Goal: Use online tool/utility: Utilize a website feature to perform a specific function

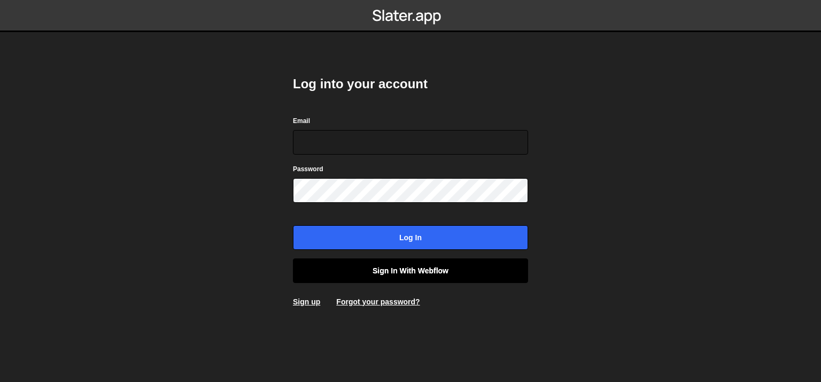
click at [384, 274] on link "Sign in with Webflow" at bounding box center [410, 270] width 235 height 25
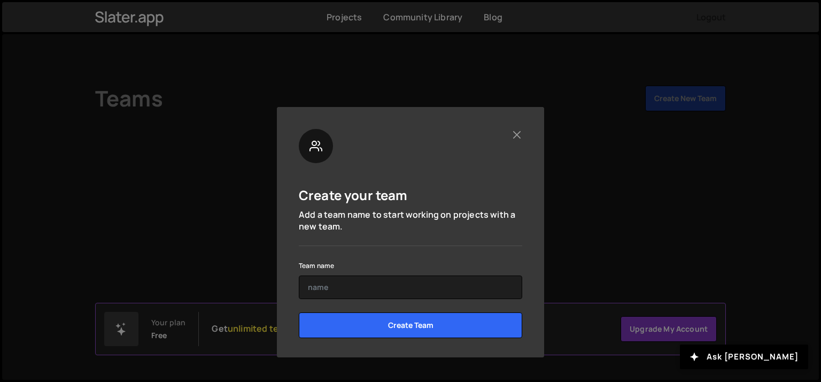
click at [522, 134] on div "Create your team Add a team name to start working on projects with a new team. …" at bounding box center [410, 232] width 267 height 250
click at [522, 134] on button "Close" at bounding box center [516, 134] width 11 height 11
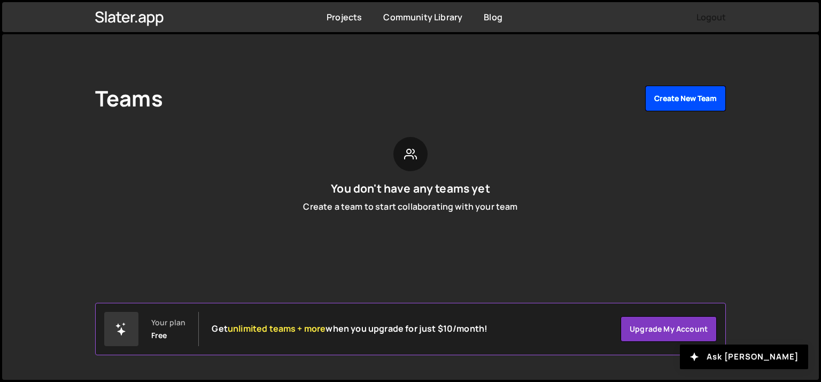
click at [667, 100] on button "Create New Team" at bounding box center [685, 99] width 81 height 26
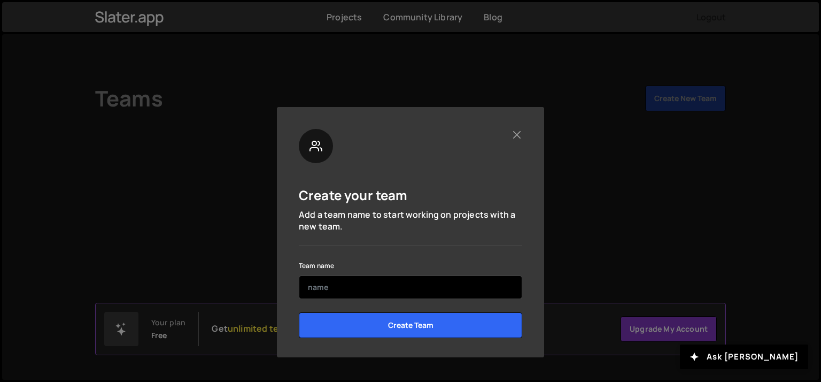
click at [370, 279] on input "text" at bounding box center [410, 287] width 223 height 24
type input "matter balls"
click at [299, 312] on input "Create Team" at bounding box center [410, 325] width 223 height 26
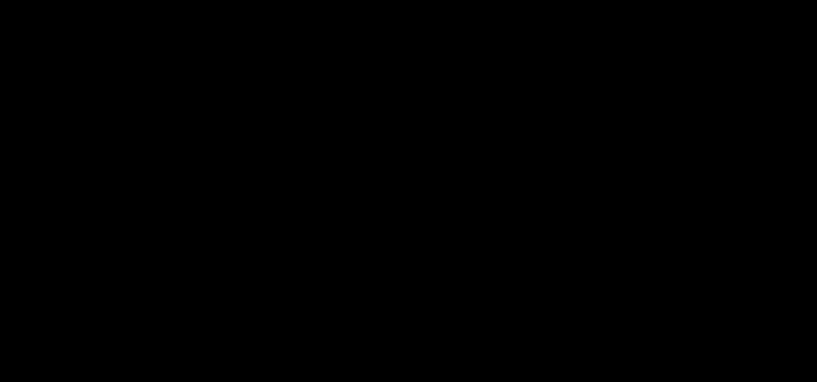
click at [383, 320] on div "Your plan Free Get access to the latest AI models + more when you upgrade for j…" at bounding box center [323, 329] width 442 height 34
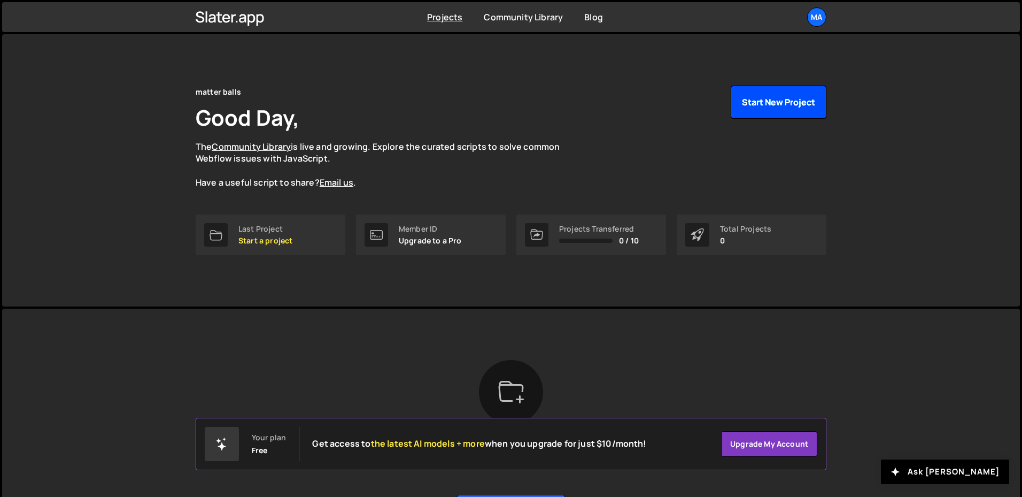
click at [794, 88] on button "Start New Project" at bounding box center [779, 102] width 96 height 33
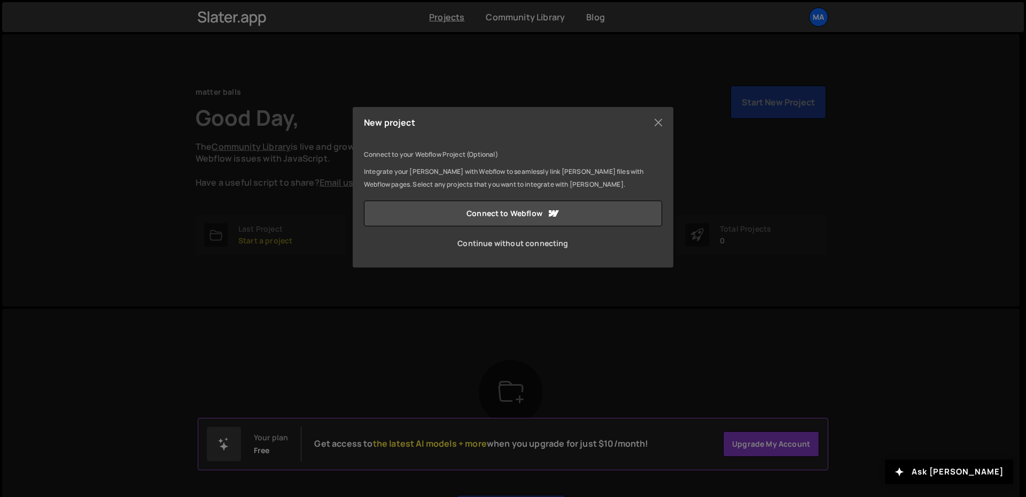
click at [518, 239] on link "Continue without connecting" at bounding box center [513, 243] width 298 height 26
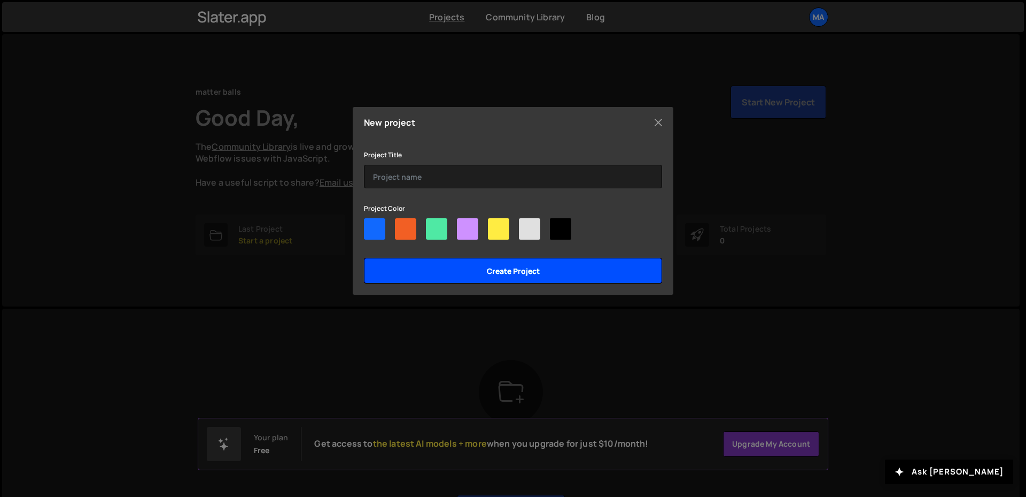
click at [430, 273] on input "Create project" at bounding box center [513, 271] width 298 height 26
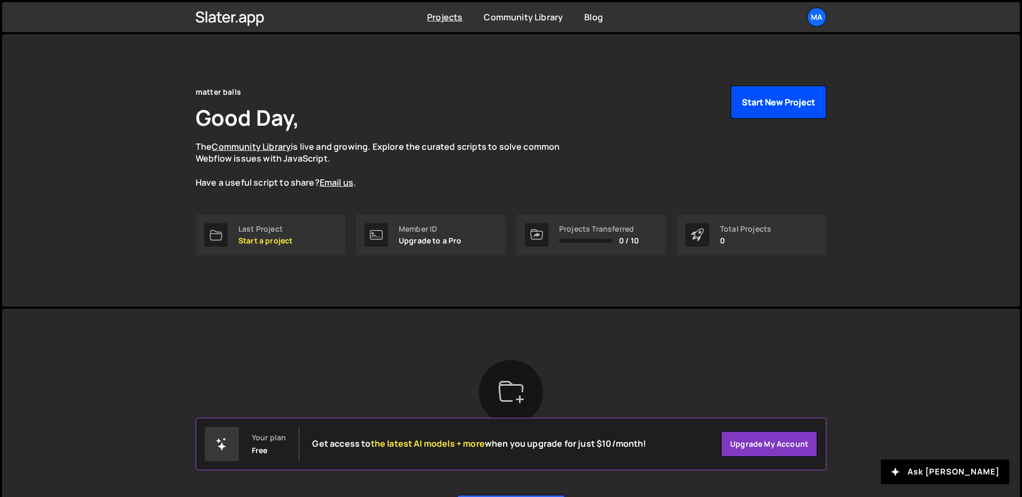
click at [760, 104] on button "Start New Project" at bounding box center [779, 102] width 96 height 33
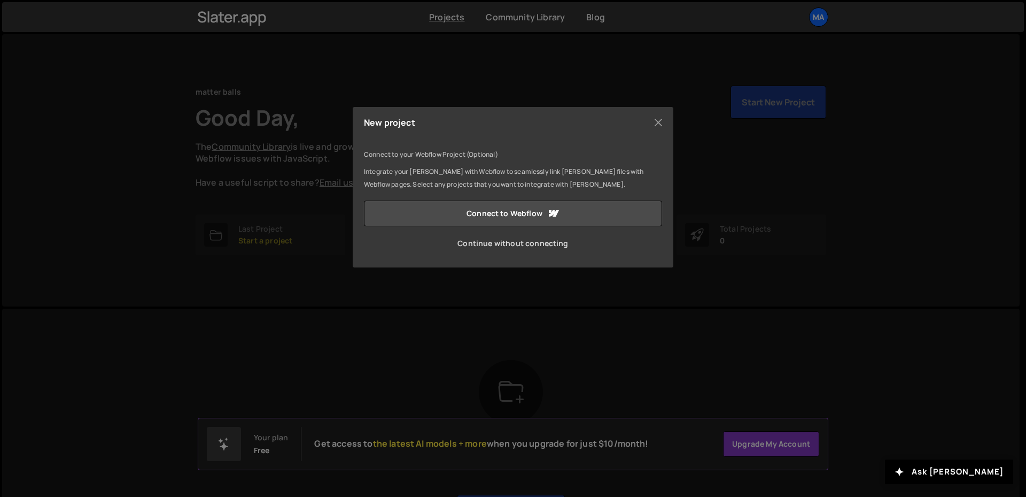
click at [509, 246] on link "Continue without connecting" at bounding box center [513, 243] width 298 height 26
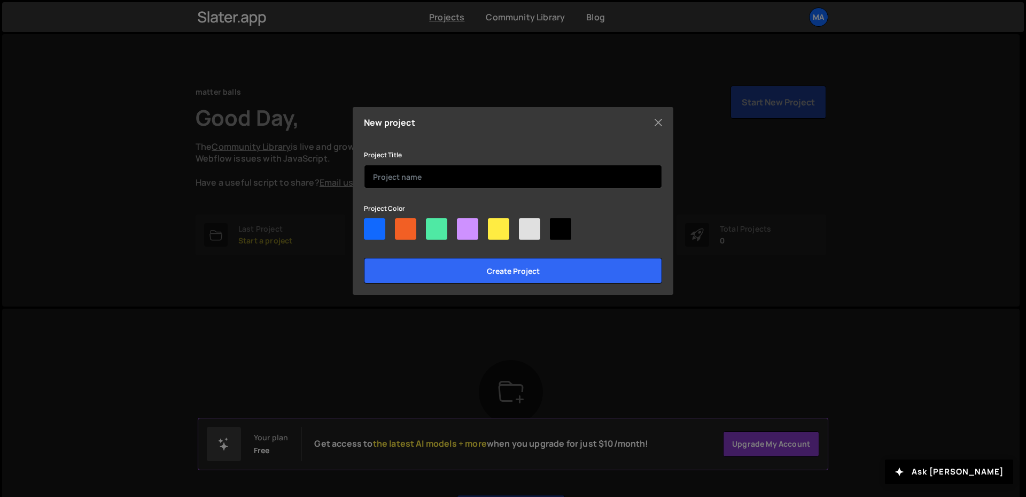
click at [434, 179] on input "text" at bounding box center [513, 177] width 298 height 24
type input "matter"
click at [364, 258] on input "Create project" at bounding box center [513, 271] width 298 height 26
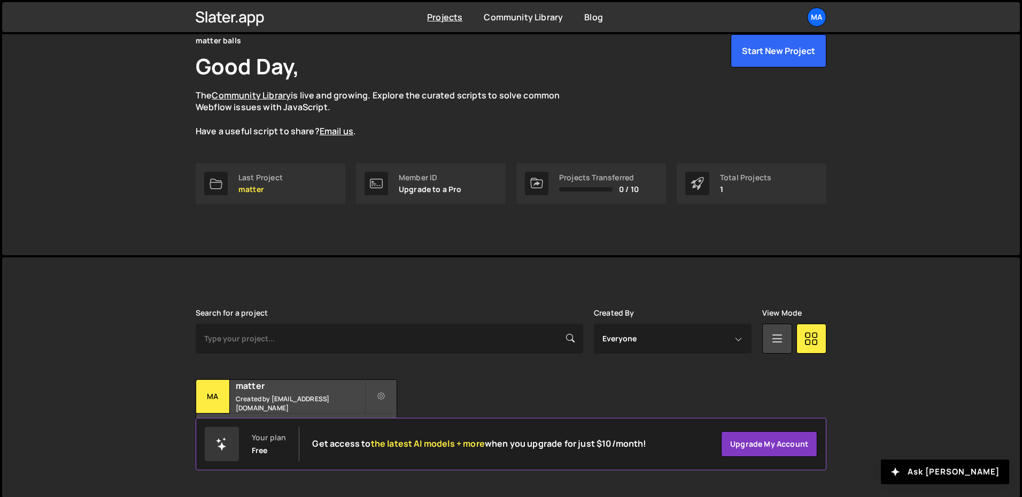
scroll to position [54, 0]
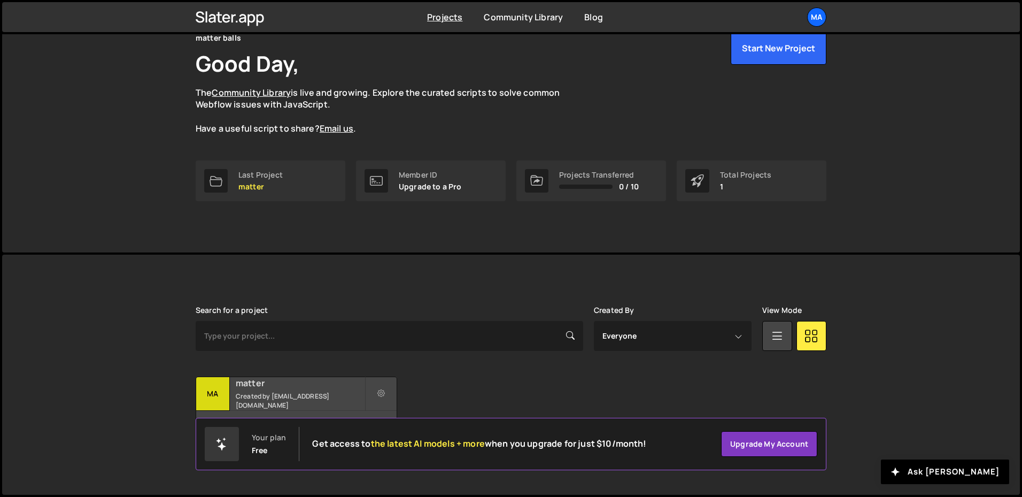
click at [311, 393] on div "matter Created by tech@landeed.com" at bounding box center [296, 393] width 200 height 33
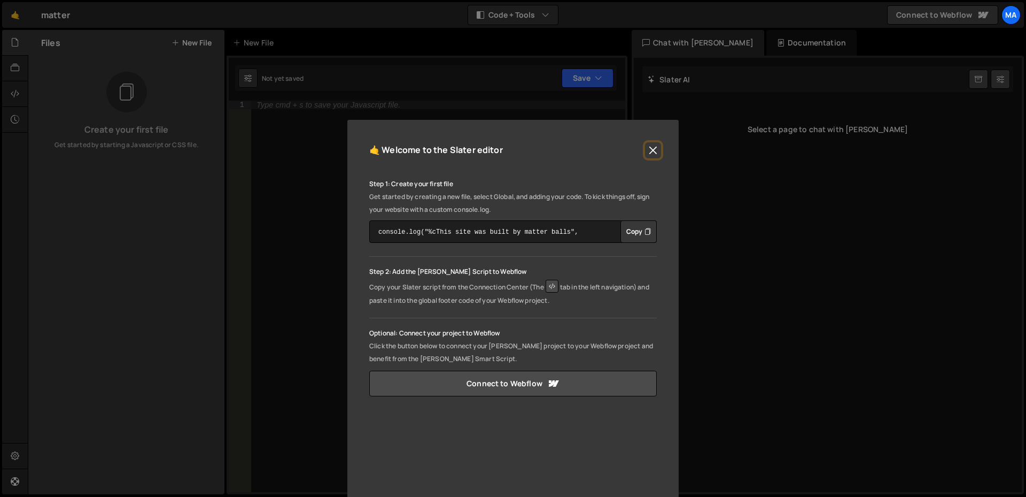
click at [648, 149] on button "Close" at bounding box center [653, 150] width 16 height 16
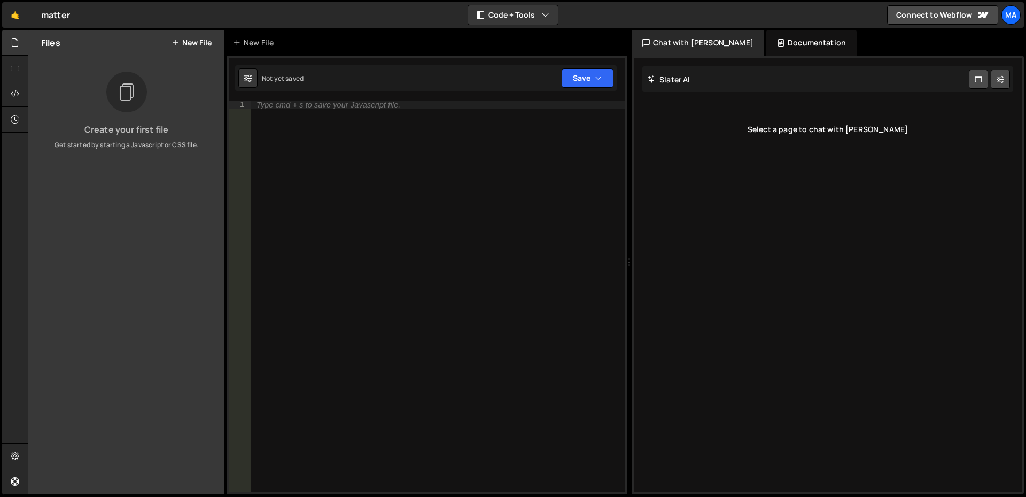
click at [182, 46] on button "New File" at bounding box center [192, 42] width 40 height 9
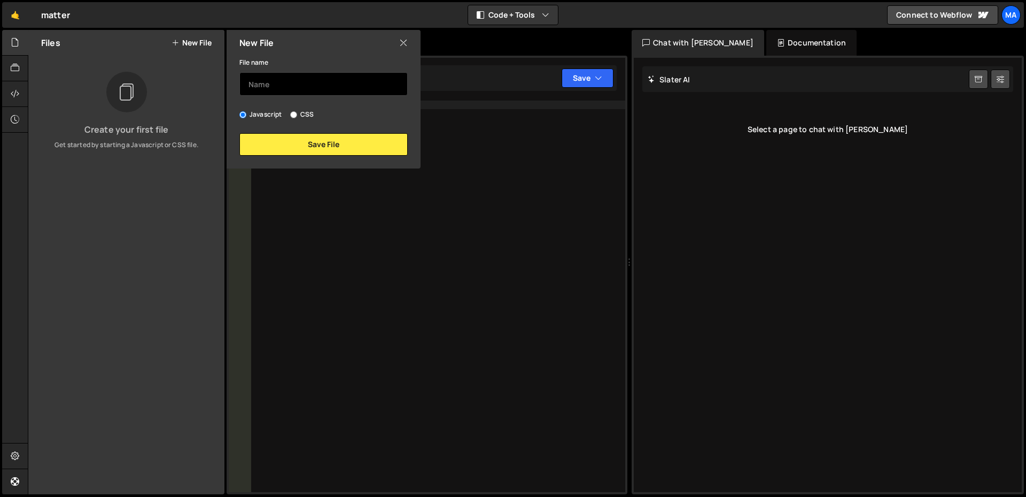
click at [304, 91] on input "text" at bounding box center [323, 84] width 168 height 24
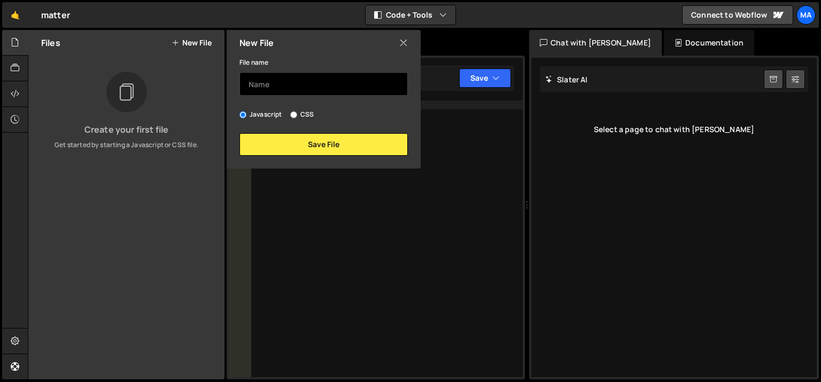
click at [276, 86] on input "text" at bounding box center [323, 84] width 168 height 24
type input "basic.html"
click at [294, 113] on input "CSS" at bounding box center [293, 114] width 7 height 7
radio input "true"
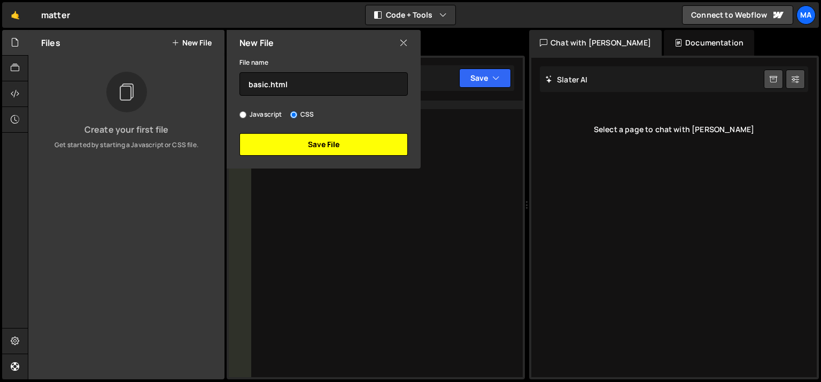
click at [306, 145] on button "Save File" at bounding box center [323, 144] width 168 height 22
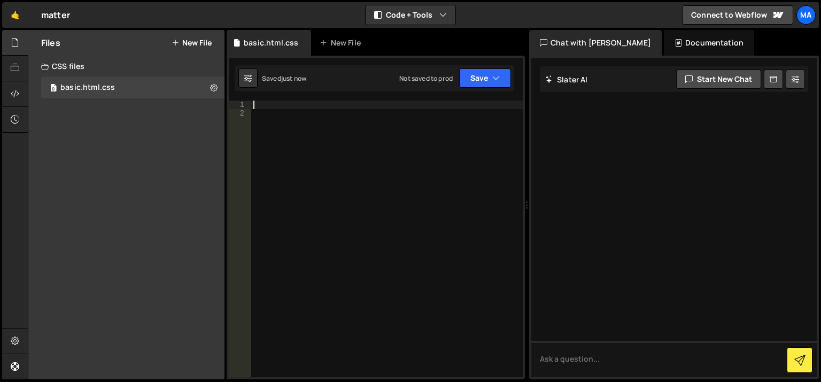
paste textarea "body {"
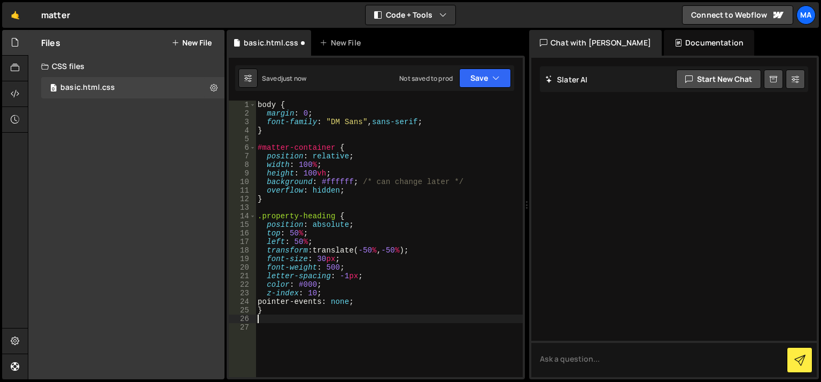
click at [257, 100] on div "body { margin : 0 ; font-family : " DM Sans " , sans-serif ; } #matter-containe…" at bounding box center [389, 246] width 267 height 293
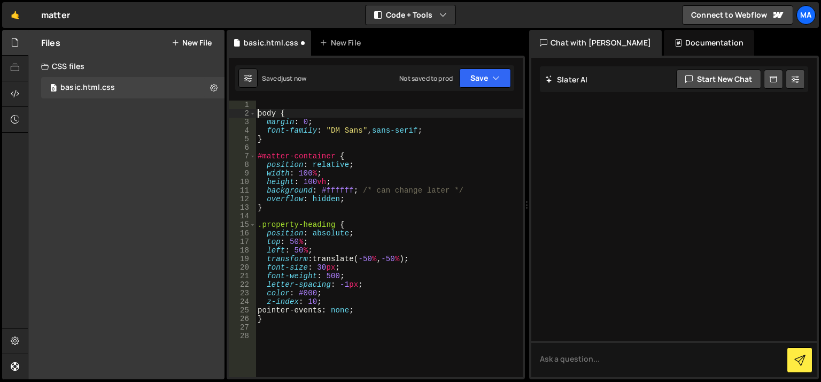
type textarea "body {"
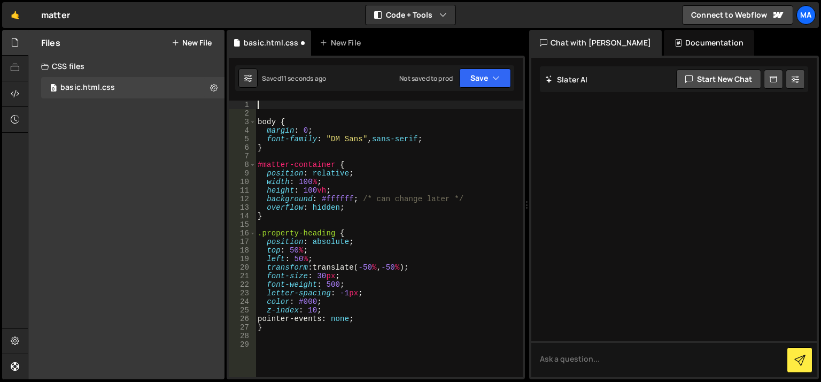
click at [257, 100] on div "body { margin : 0 ; font-family : " DM Sans " , sans-serif ; } #matter-containe…" at bounding box center [389, 246] width 267 height 293
click at [266, 104] on div "body { margin : 0 ; font-family : " DM Sans " , sans-serif ; } #matter-containe…" at bounding box center [389, 246] width 267 height 293
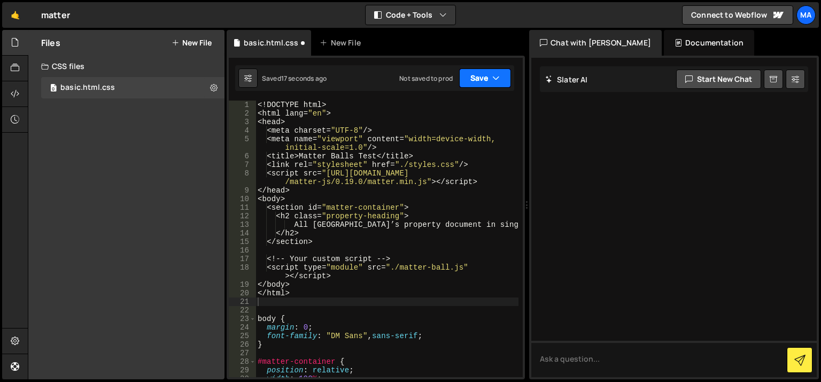
click at [481, 76] on button "Save" at bounding box center [485, 77] width 52 height 19
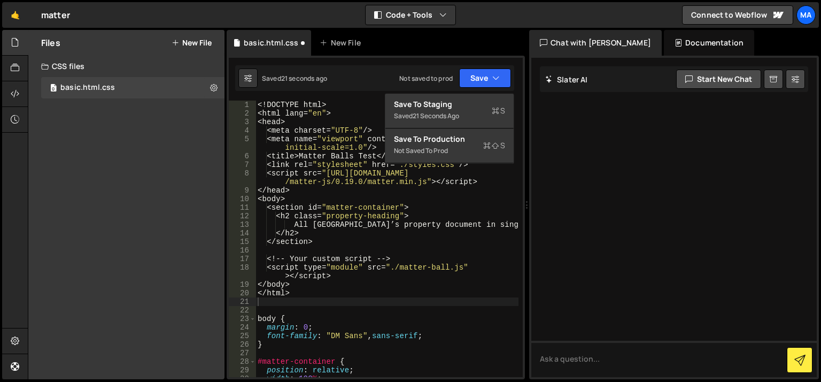
type textarea "<meta name="viewport" content="width=device-width, initial-scale=1.0" />"
click at [291, 143] on div "<! DOCTYPE html > < html lang = " en " > < head > < meta charset = " UTF-8 " />…" at bounding box center [387, 246] width 263 height 293
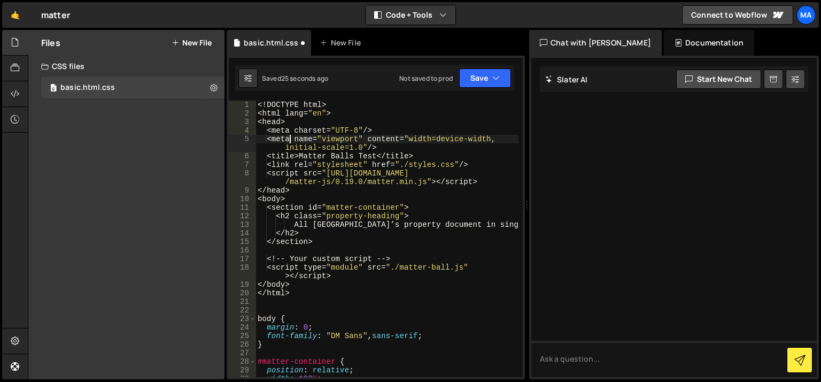
scroll to position [107, 0]
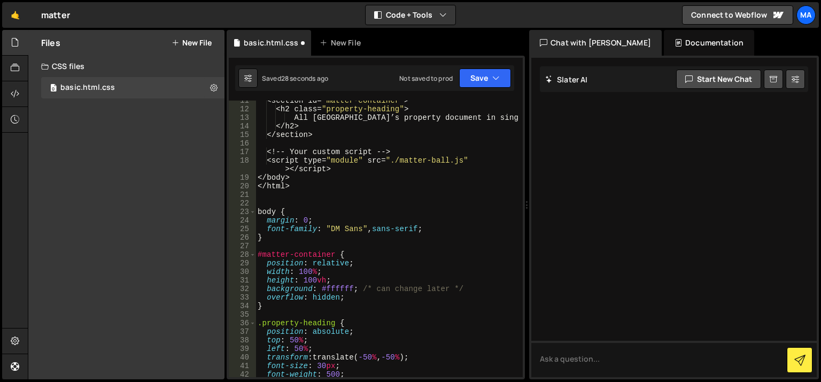
click at [184, 42] on button "New File" at bounding box center [192, 42] width 40 height 9
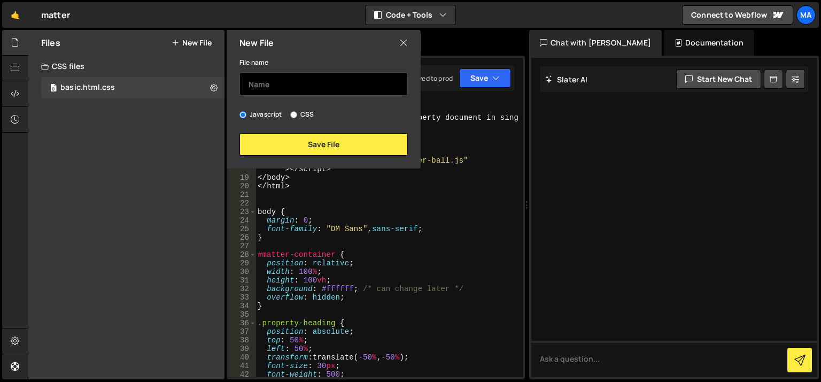
click at [263, 79] on input "text" at bounding box center [323, 84] width 168 height 24
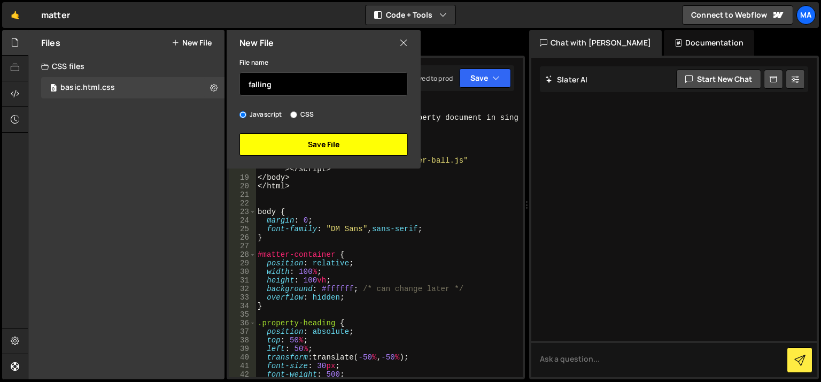
type input "falling"
click at [319, 143] on button "Save File" at bounding box center [323, 144] width 168 height 22
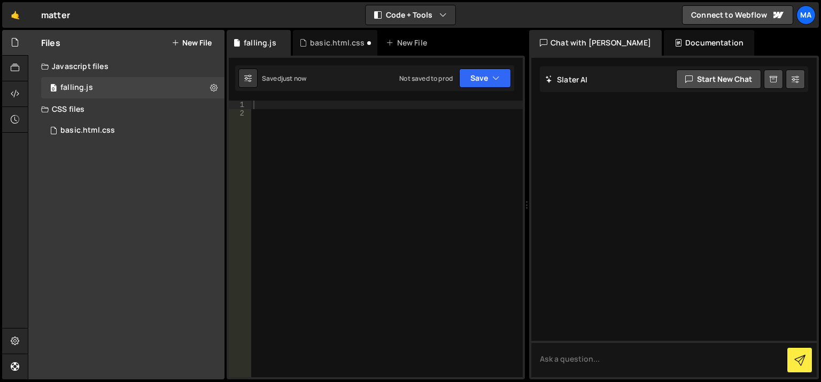
click at [284, 104] on div at bounding box center [387, 246] width 272 height 293
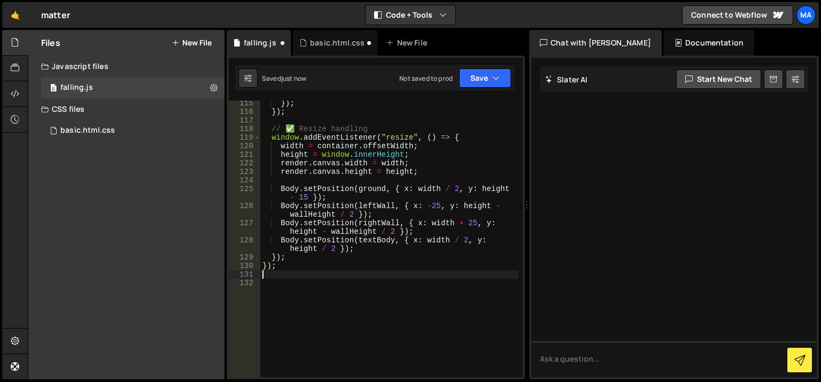
scroll to position [1106, 0]
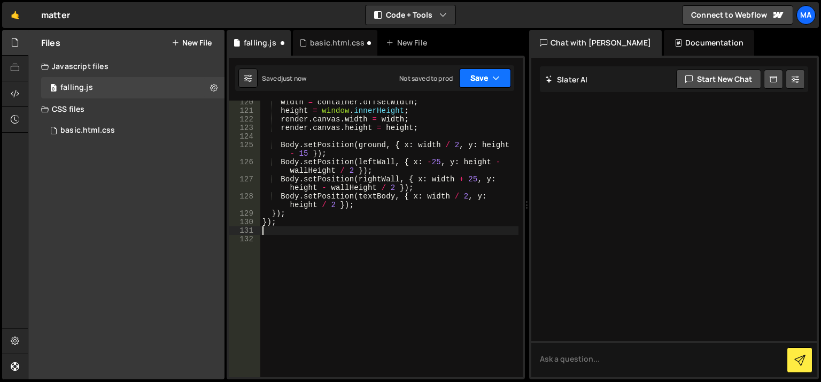
click at [485, 76] on button "Save" at bounding box center [485, 77] width 52 height 19
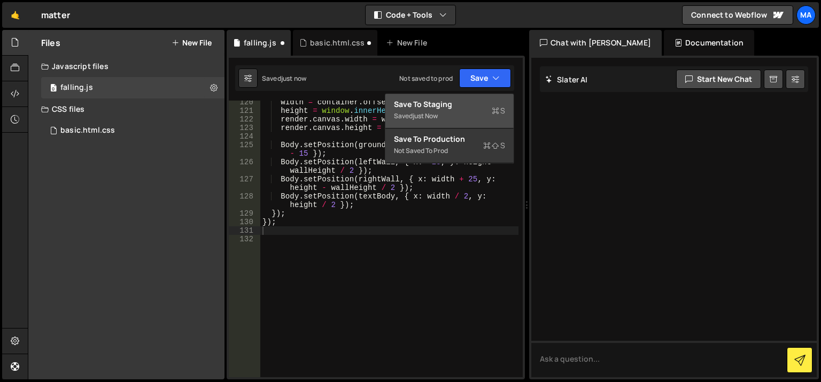
click at [450, 111] on div "Saved just now" at bounding box center [449, 116] width 111 height 13
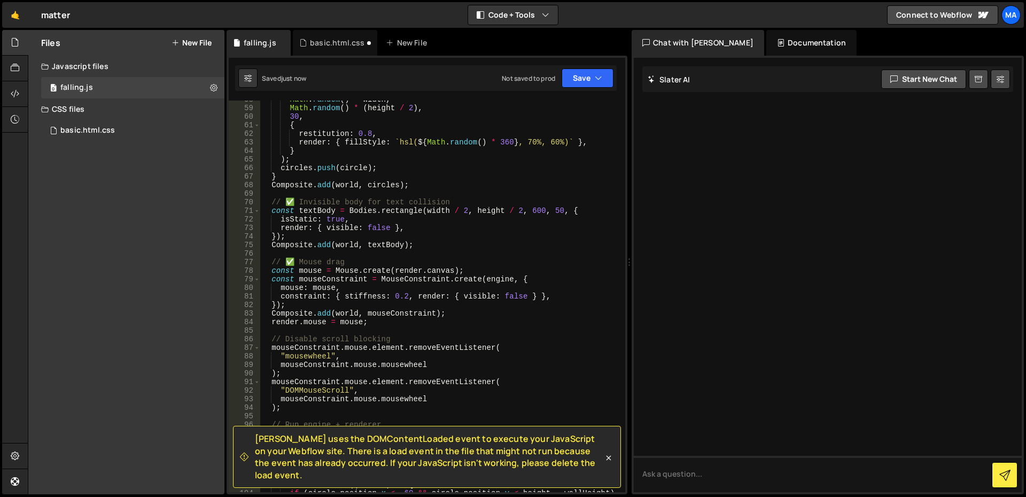
scroll to position [0, 0]
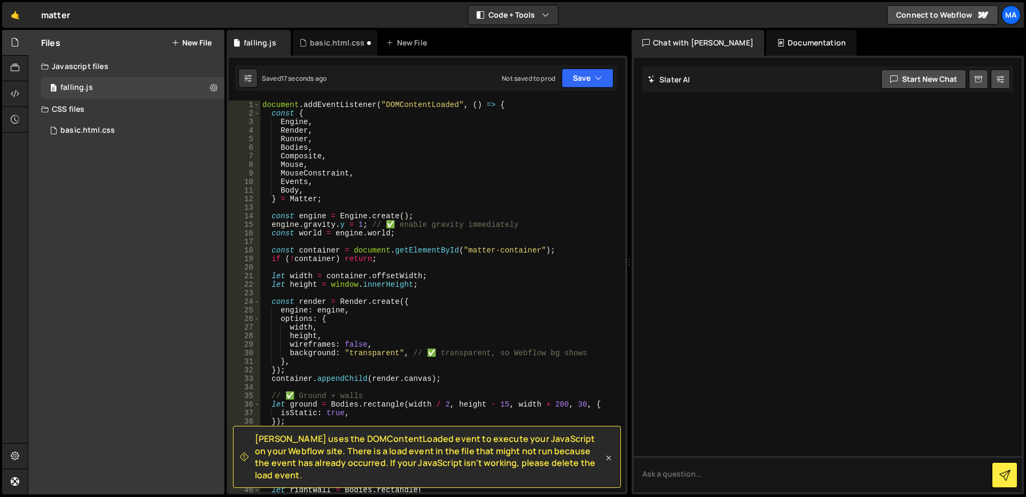
click at [610, 462] on icon at bounding box center [609, 457] width 11 height 11
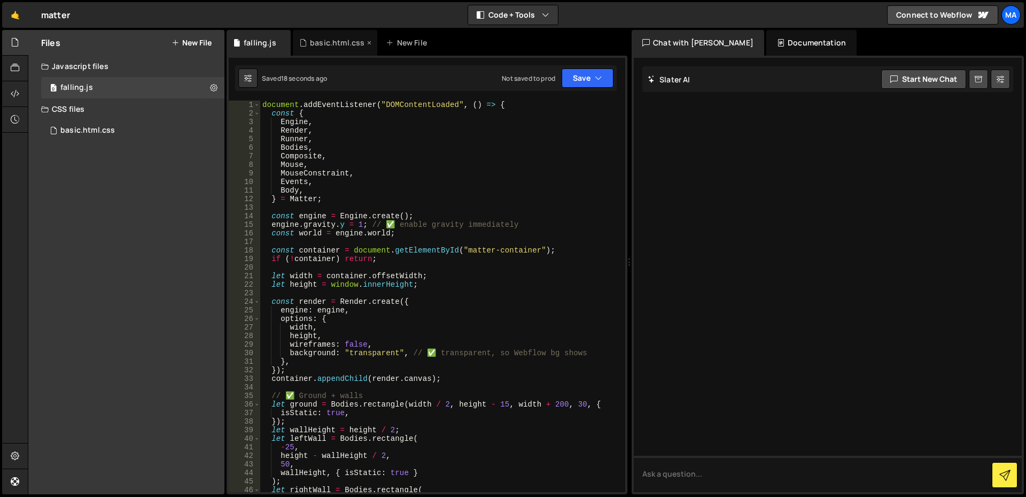
click at [338, 49] on div "basic.html.css" at bounding box center [335, 43] width 84 height 26
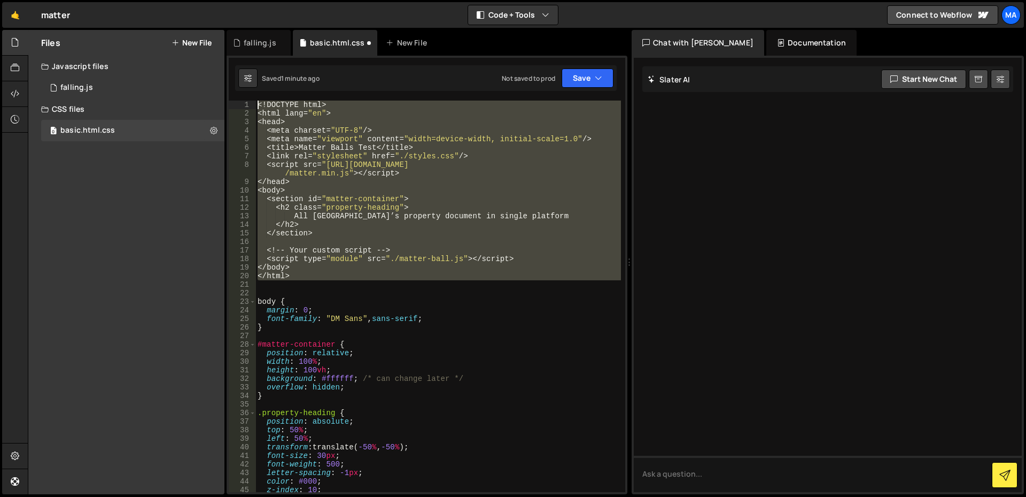
drag, startPoint x: 306, startPoint y: 287, endPoint x: 255, endPoint y: 96, distance: 197.0
click at [255, 96] on div "1 Type cmd + s to save your Javascript file. הההההההההההההההההההההההההההההההההה…" at bounding box center [427, 275] width 401 height 438
type textarea "<!DOCTYPE html> <html lang="en">"
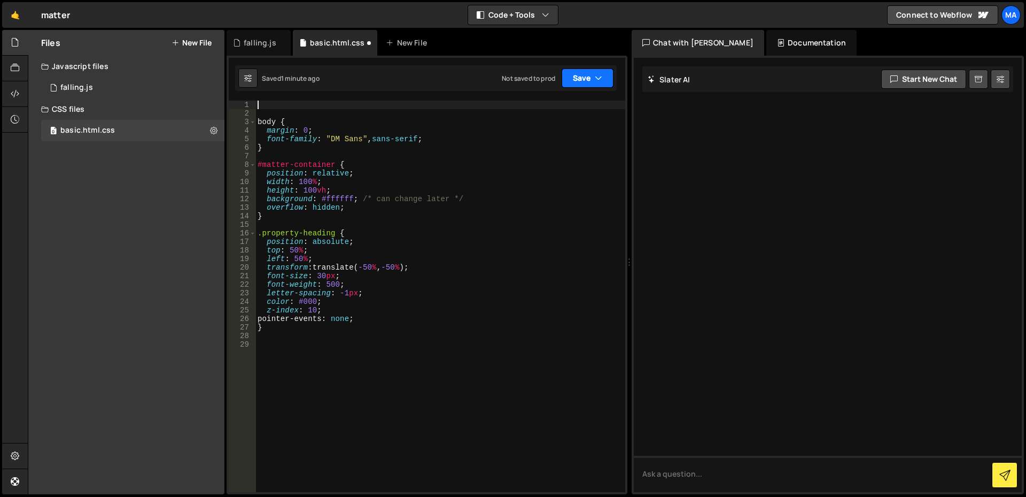
click at [585, 76] on button "Save" at bounding box center [588, 77] width 52 height 19
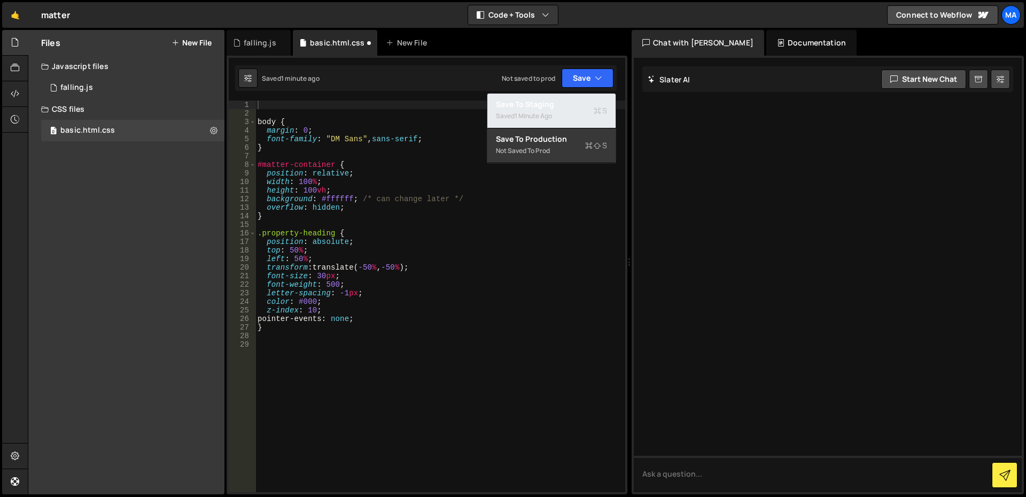
drag, startPoint x: 565, startPoint y: 105, endPoint x: 552, endPoint y: 116, distance: 16.6
click at [564, 106] on div "Save to Staging S" at bounding box center [551, 104] width 111 height 11
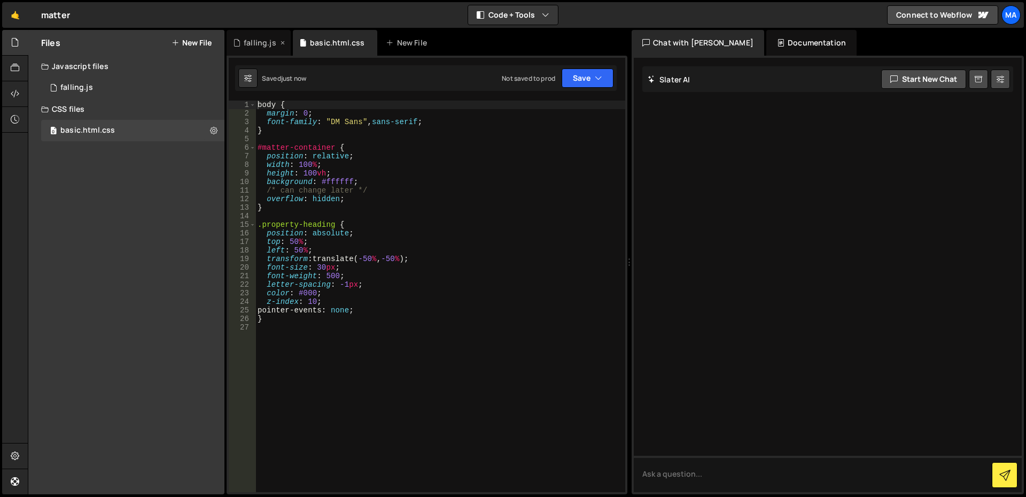
click at [259, 45] on div "falling.js" at bounding box center [260, 42] width 33 height 11
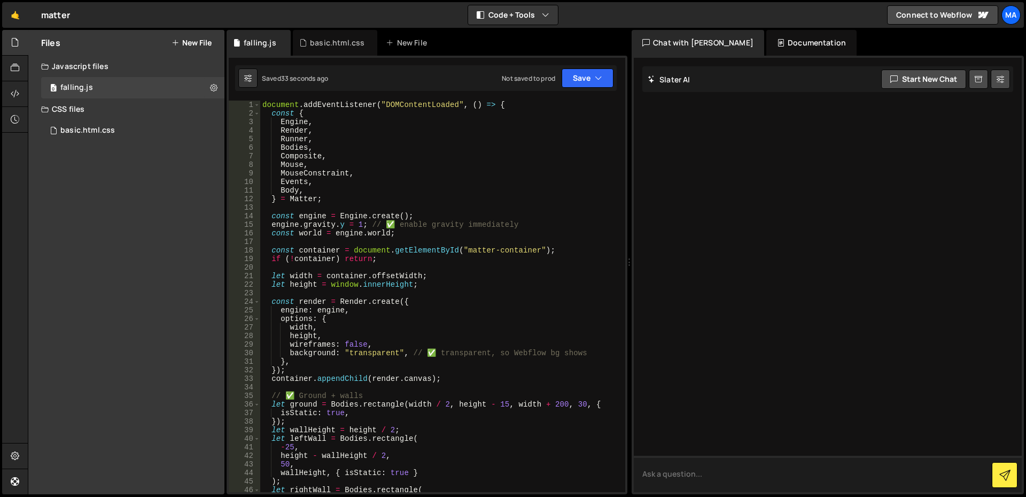
click at [669, 475] on textarea at bounding box center [828, 473] width 388 height 36
type textarea "can u create matter js code for ball falling"
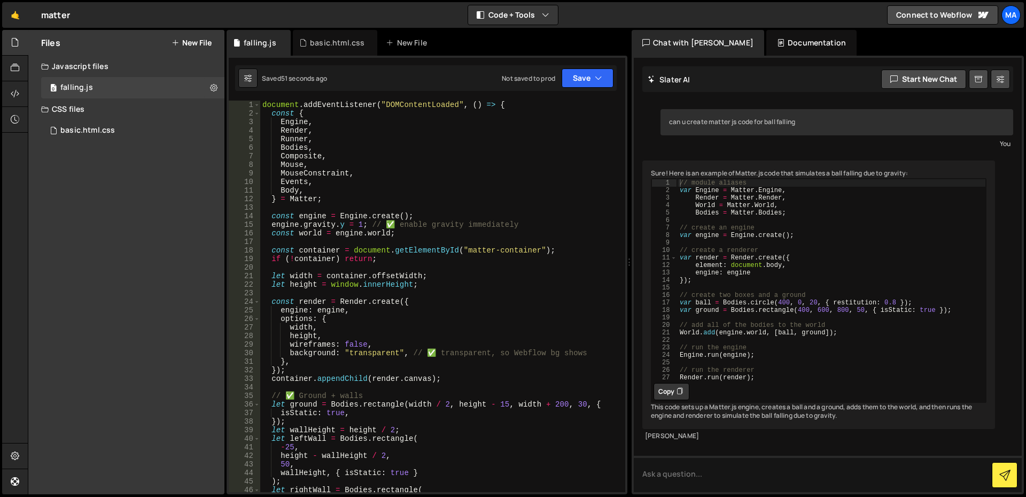
click at [664, 400] on button "Copy" at bounding box center [672, 391] width 36 height 17
click at [394, 383] on div "document . addEventListener ( "DOMContentLoaded" , ( ) => { const { Engine , Re…" at bounding box center [440, 304] width 361 height 408
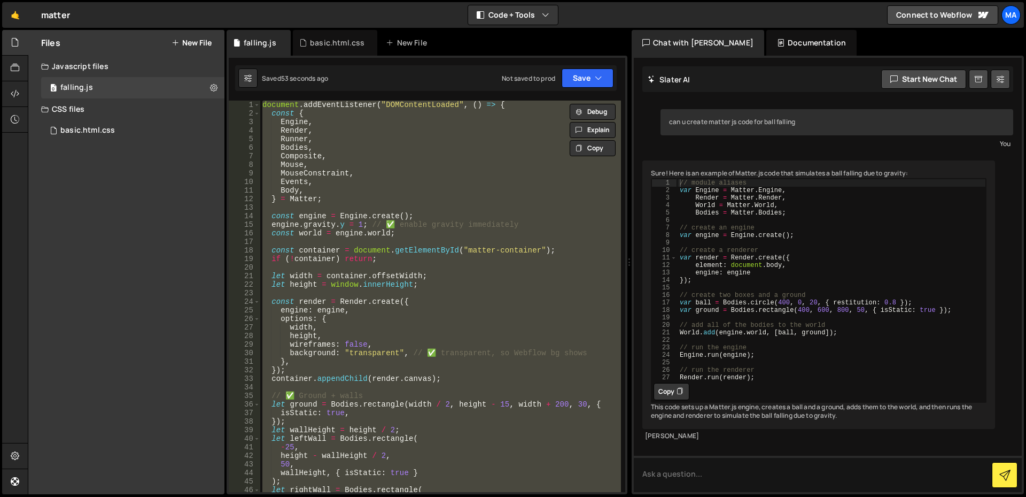
paste textarea "[DOMAIN_NAME](render);"
type textarea "[DOMAIN_NAME](render);"
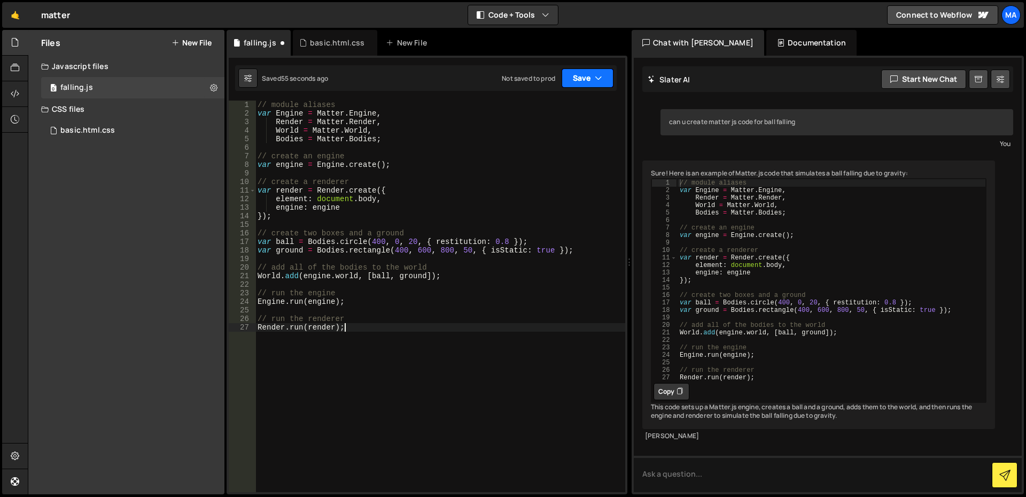
click at [597, 81] on icon "button" at bounding box center [598, 78] width 7 height 11
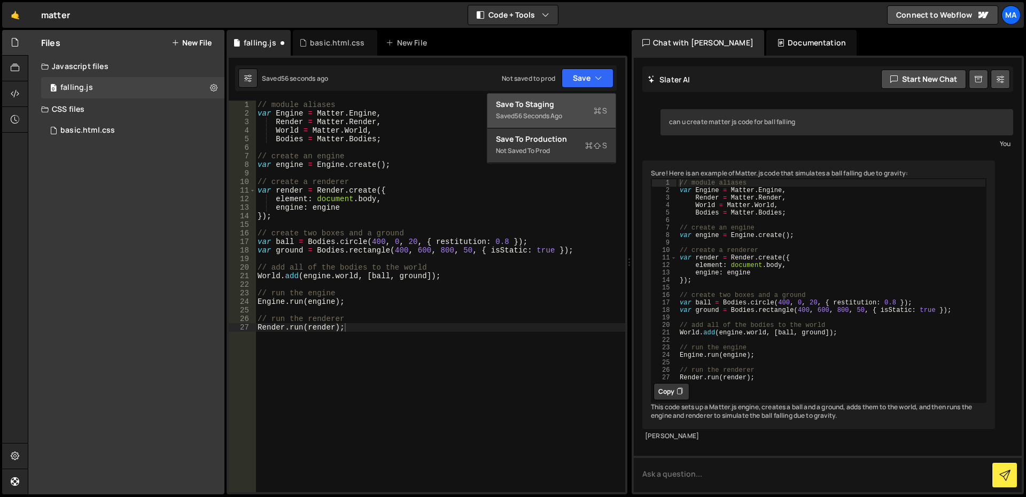
click at [570, 117] on div "Saved 56 seconds ago" at bounding box center [551, 116] width 111 height 13
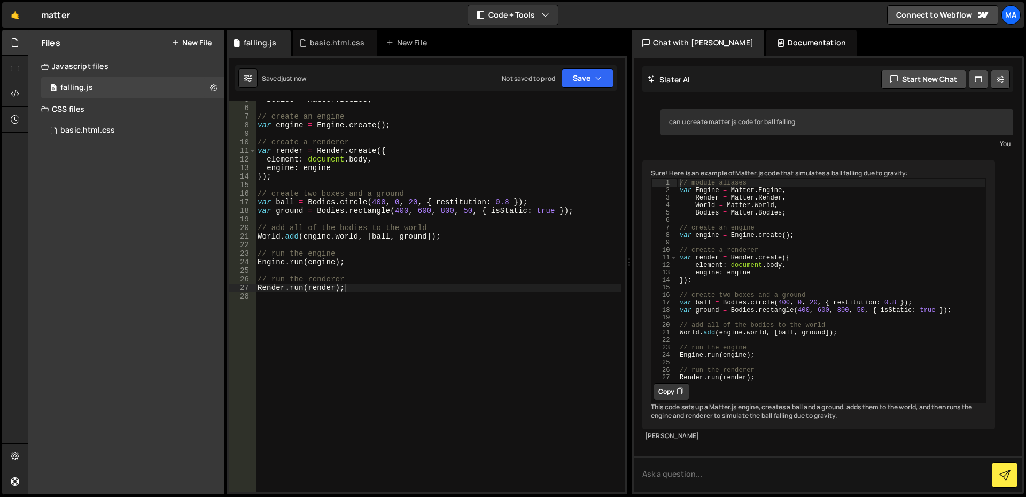
scroll to position [40, 0]
